Goal: Task Accomplishment & Management: Manage account settings

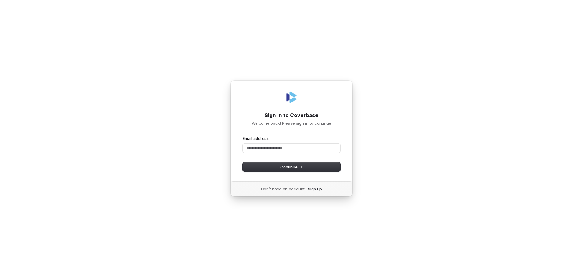
click at [333, 104] on div "Sign in to Coverbase Welcome back! Please sign in to continue" at bounding box center [292, 108] width 98 height 36
click at [281, 224] on div "Sign in to Coverbase Welcome back! Please sign in to continue Email address Pas…" at bounding box center [291, 138] width 583 height 277
click at [480, 216] on div "Sign in to Coverbase Welcome back! Please sign in to continue Email address Pas…" at bounding box center [291, 138] width 583 height 277
click at [278, 144] on input "Email address" at bounding box center [292, 147] width 98 height 9
click at [390, 153] on div "Sign in to Coverbase Welcome back! Please sign in to continue Email address Pas…" at bounding box center [291, 138] width 583 height 277
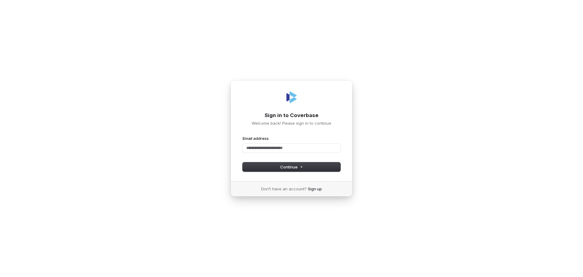
click at [138, 138] on div "Sign in to Coverbase Welcome back! Please sign in to continue Email address Pas…" at bounding box center [291, 138] width 583 height 277
click at [542, 194] on div "Sign in to Coverbase Welcome back! Please sign in to continue Email address Pas…" at bounding box center [291, 138] width 583 height 277
click at [282, 146] on input "Email address" at bounding box center [292, 147] width 98 height 9
click at [243, 135] on button "submit" at bounding box center [243, 135] width 0 height 0
type input "**********"
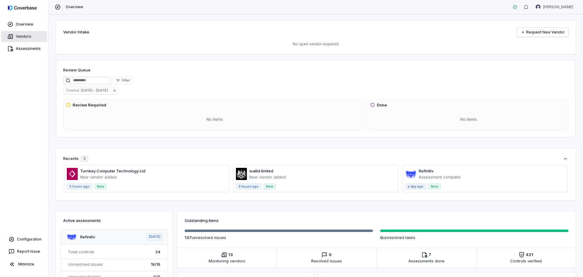
click at [15, 33] on link "Vendors" at bounding box center [24, 36] width 46 height 11
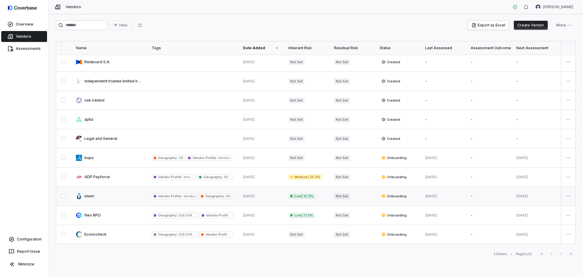
scroll to position [63, 0]
click at [96, 228] on link at bounding box center [109, 234] width 76 height 19
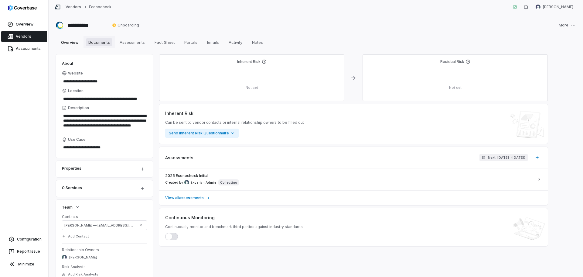
click at [95, 43] on span "Documents" at bounding box center [99, 42] width 26 height 8
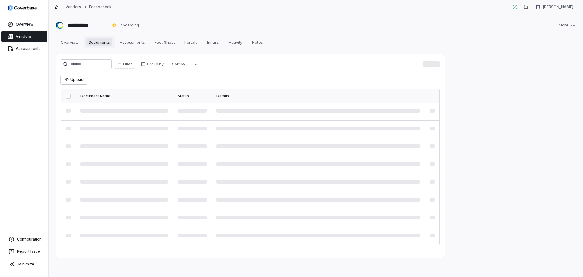
type textarea "*"
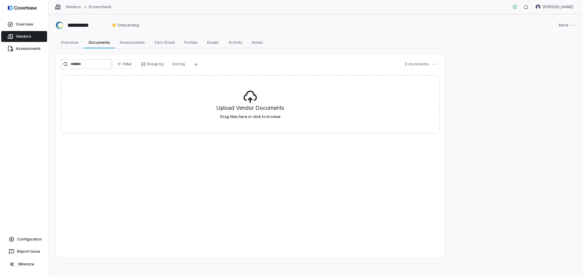
click at [250, 199] on div "Filter Group by Sort by 0 documents Upload Vendor Documents Drag files here or …" at bounding box center [250, 155] width 389 height 203
click at [128, 43] on span "Assessments" at bounding box center [132, 42] width 30 height 8
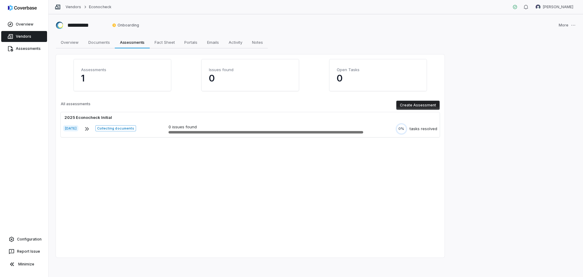
click at [417, 105] on button "Create Assessment" at bounding box center [417, 104] width 43 height 9
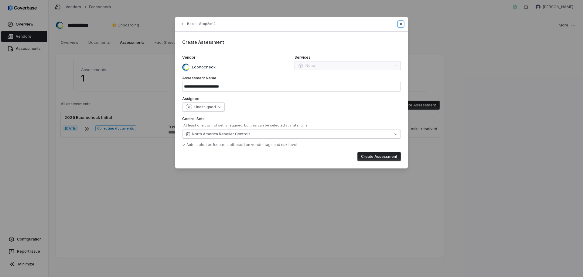
click at [399, 23] on icon "button" at bounding box center [400, 24] width 5 height 5
type input "**********"
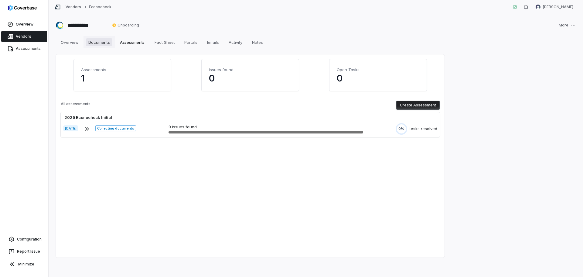
click at [105, 39] on span "Documents" at bounding box center [99, 42] width 26 height 8
